Goal: Communication & Community: Answer question/provide support

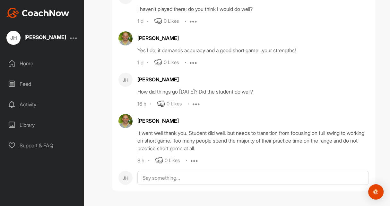
scroll to position [48155, 0]
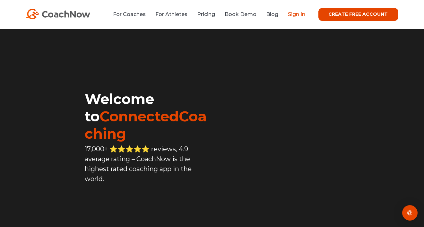
click at [292, 14] on link "Sign In" at bounding box center [296, 14] width 17 height 6
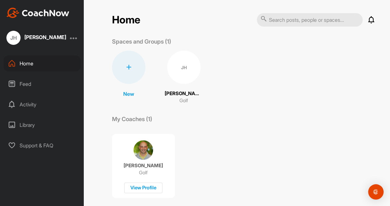
click at [370, 21] on icon at bounding box center [371, 20] width 8 height 8
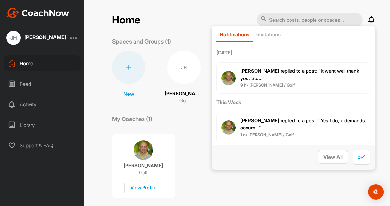
click at [314, 72] on span "Mike P. replied to a post : "It went well thank you. Stu..."" at bounding box center [299, 74] width 119 height 13
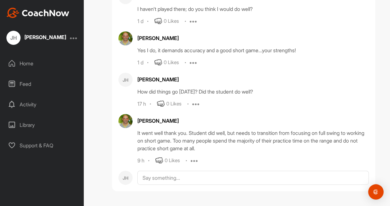
scroll to position [48155, 0]
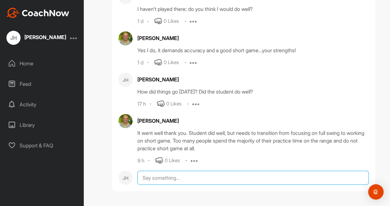
click at [144, 180] on textarea at bounding box center [252, 178] width 231 height 14
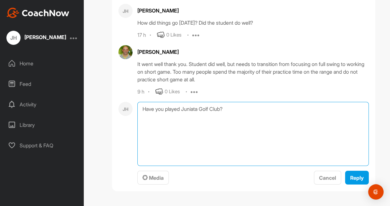
scroll to position [48224, 0]
type textarea "Have you played Juniata Golf Club?"
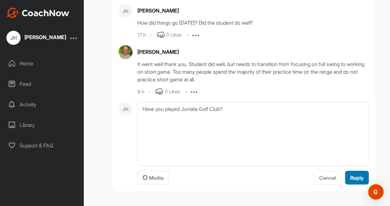
click at [358, 178] on span "Reply" at bounding box center [356, 178] width 13 height 6
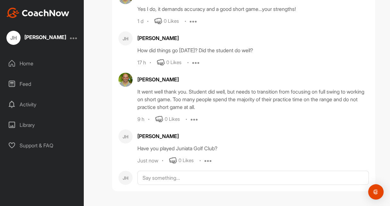
scroll to position [48192, 0]
